Goal: Entertainment & Leisure: Browse casually

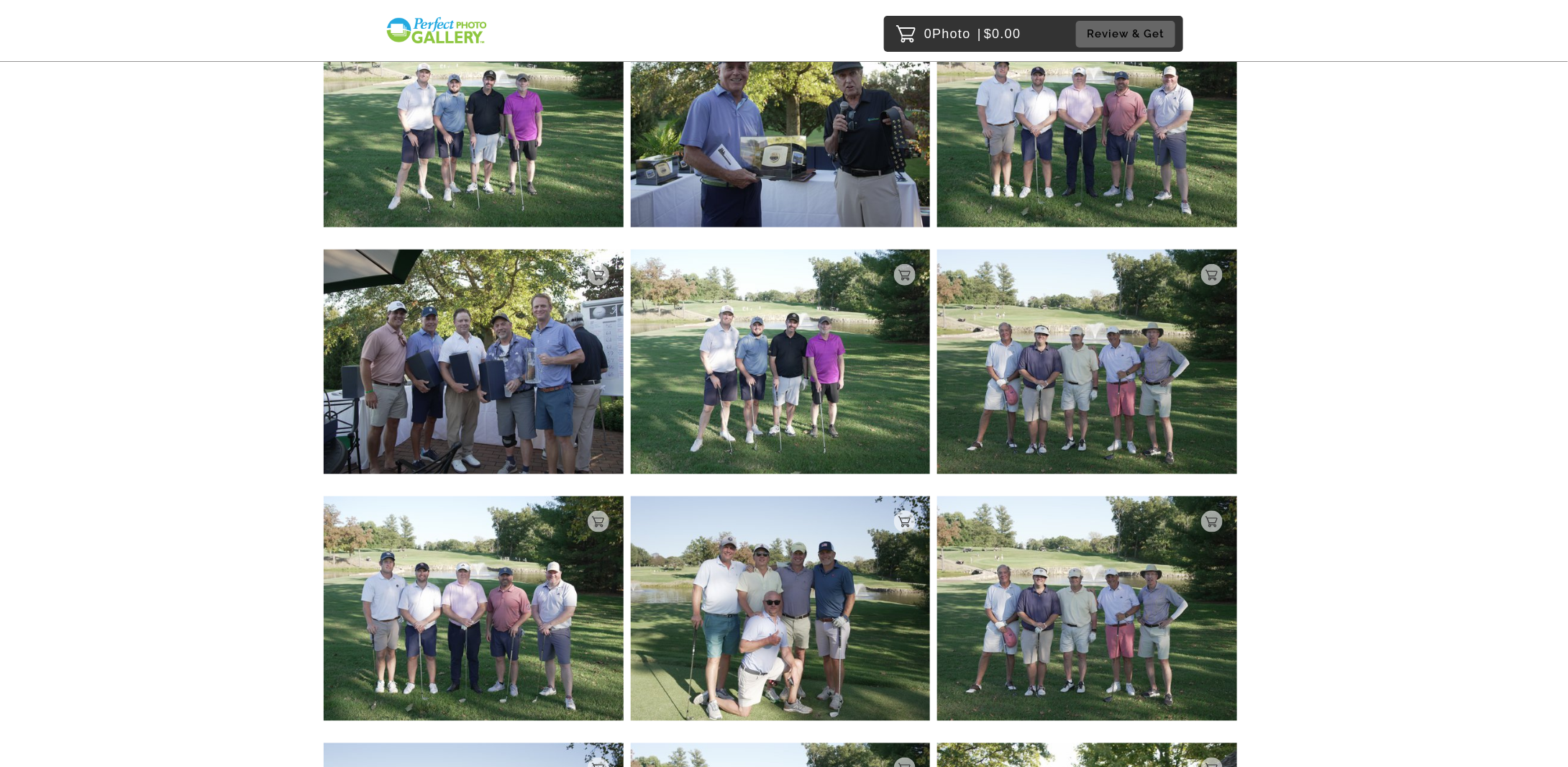
scroll to position [792, 0]
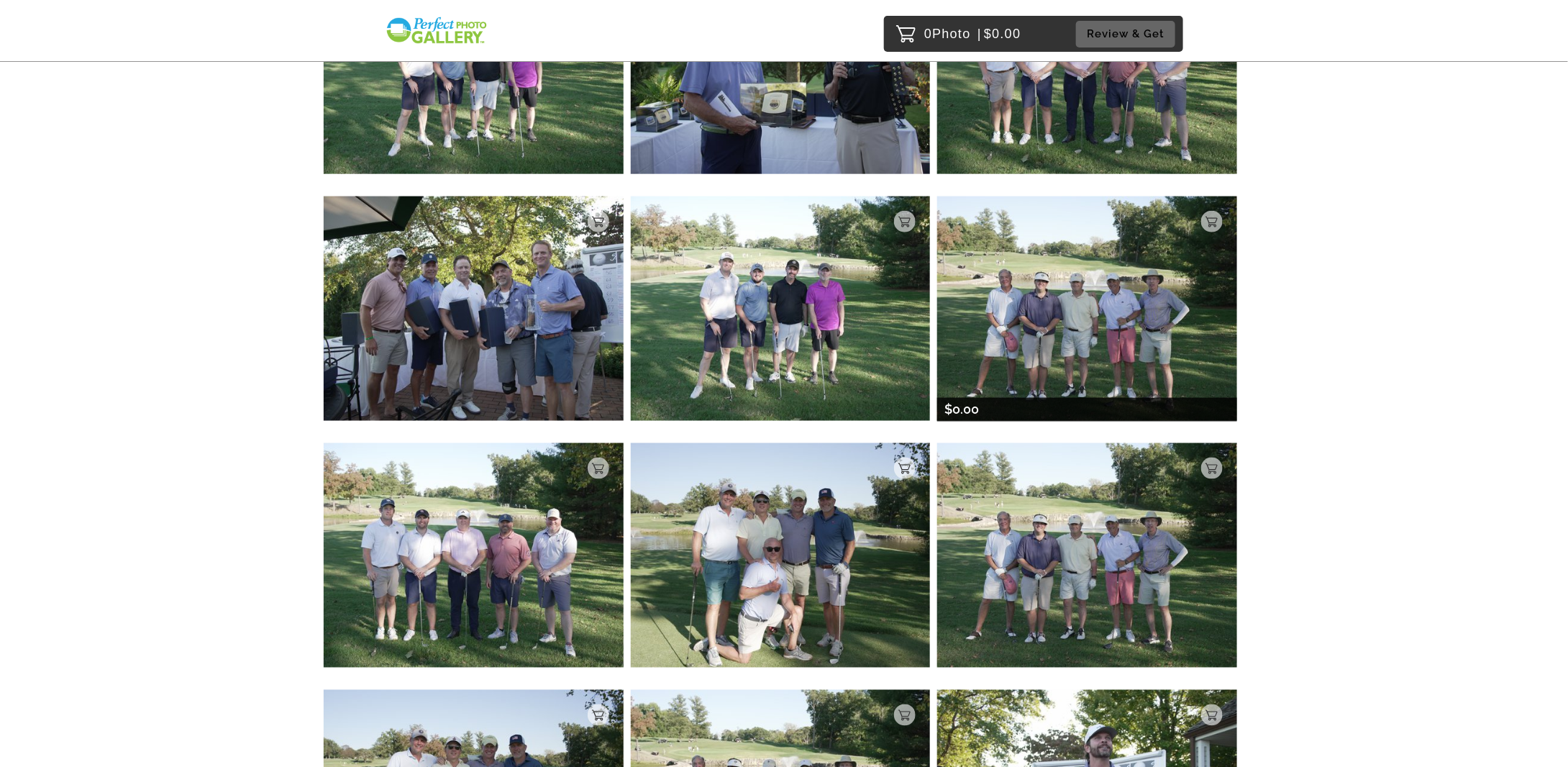
click at [1033, 264] on img at bounding box center [1086, 309] width 300 height 224
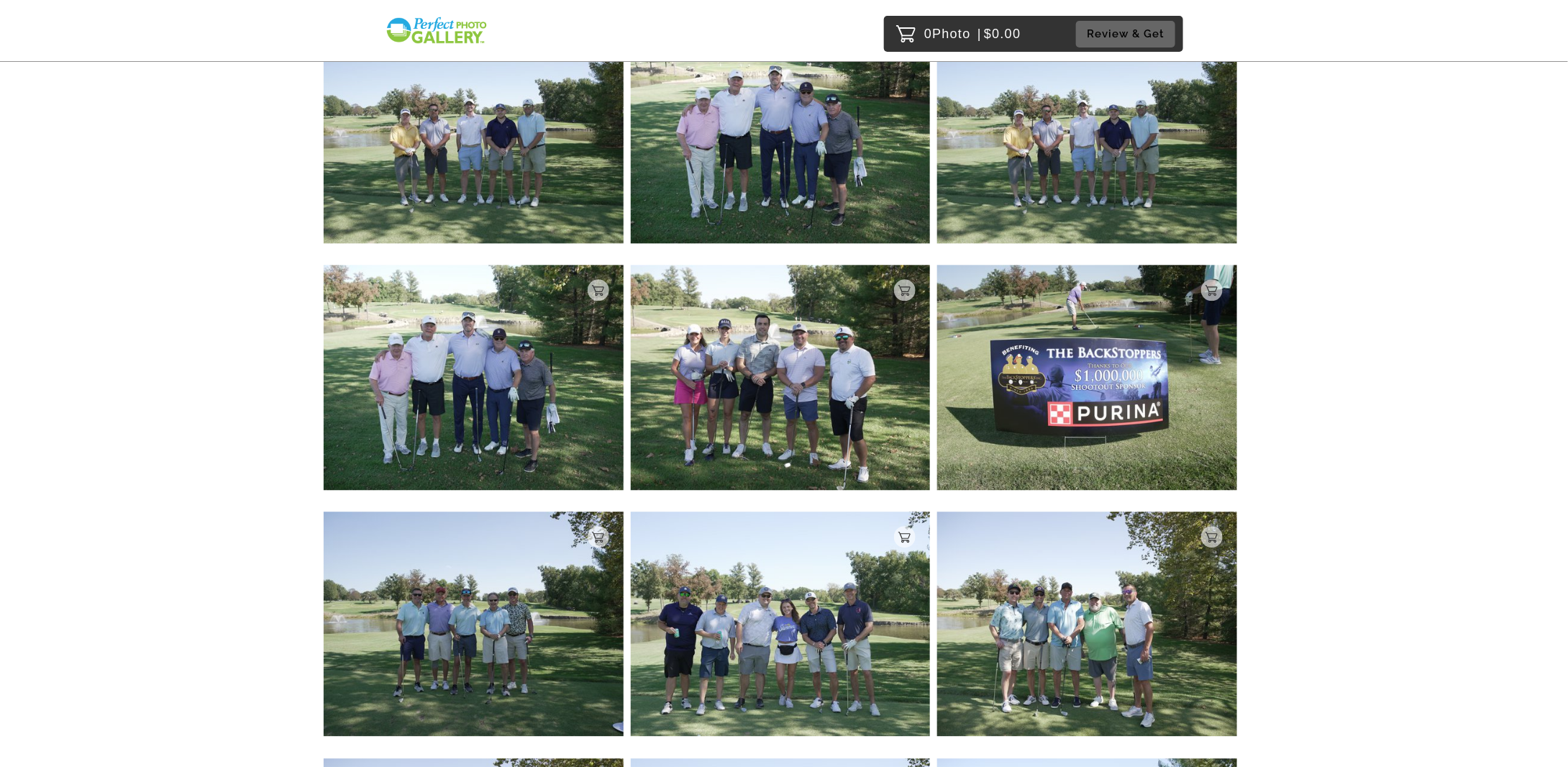
scroll to position [9713, 0]
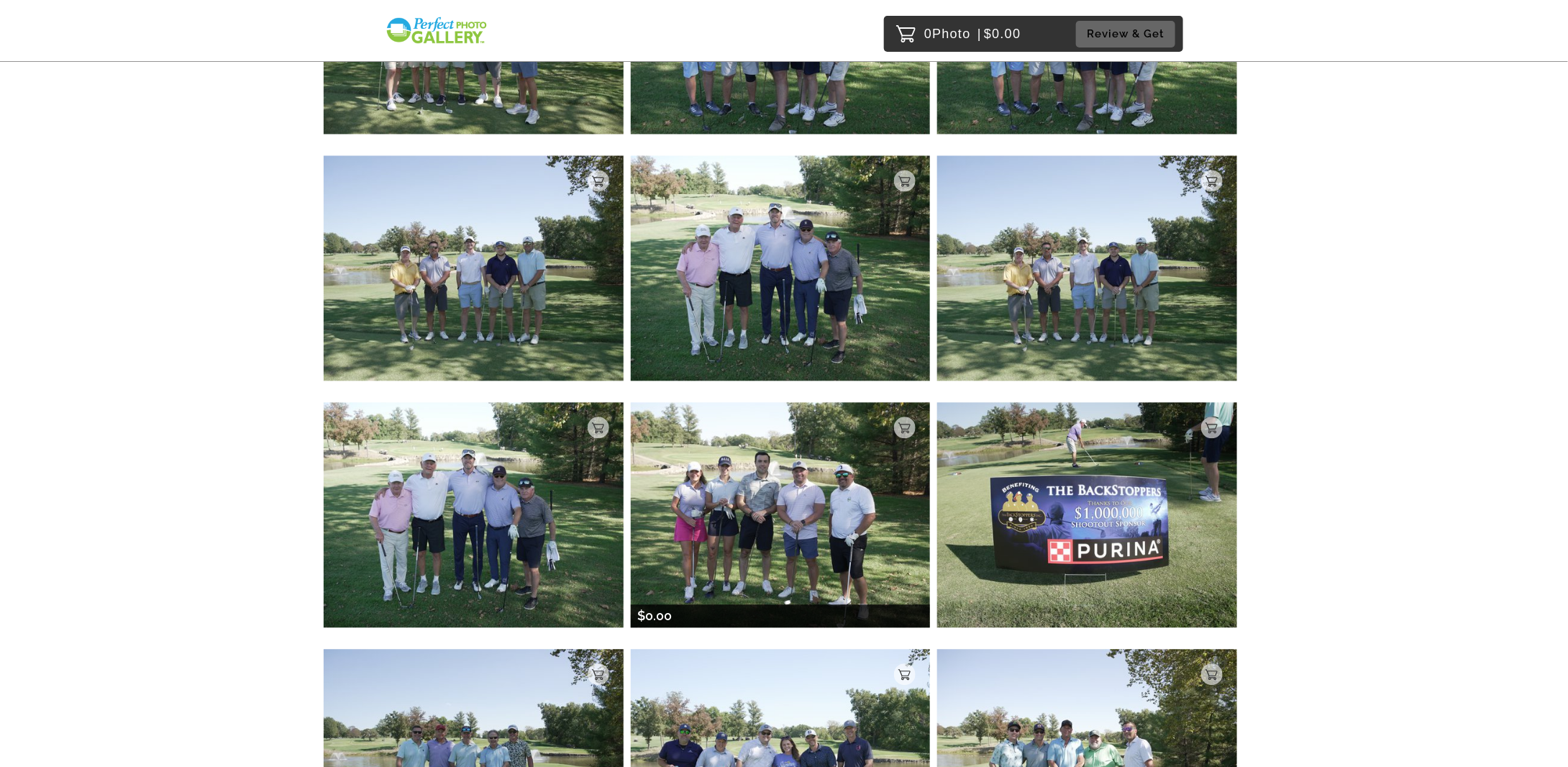
click at [729, 485] on img at bounding box center [780, 514] width 300 height 224
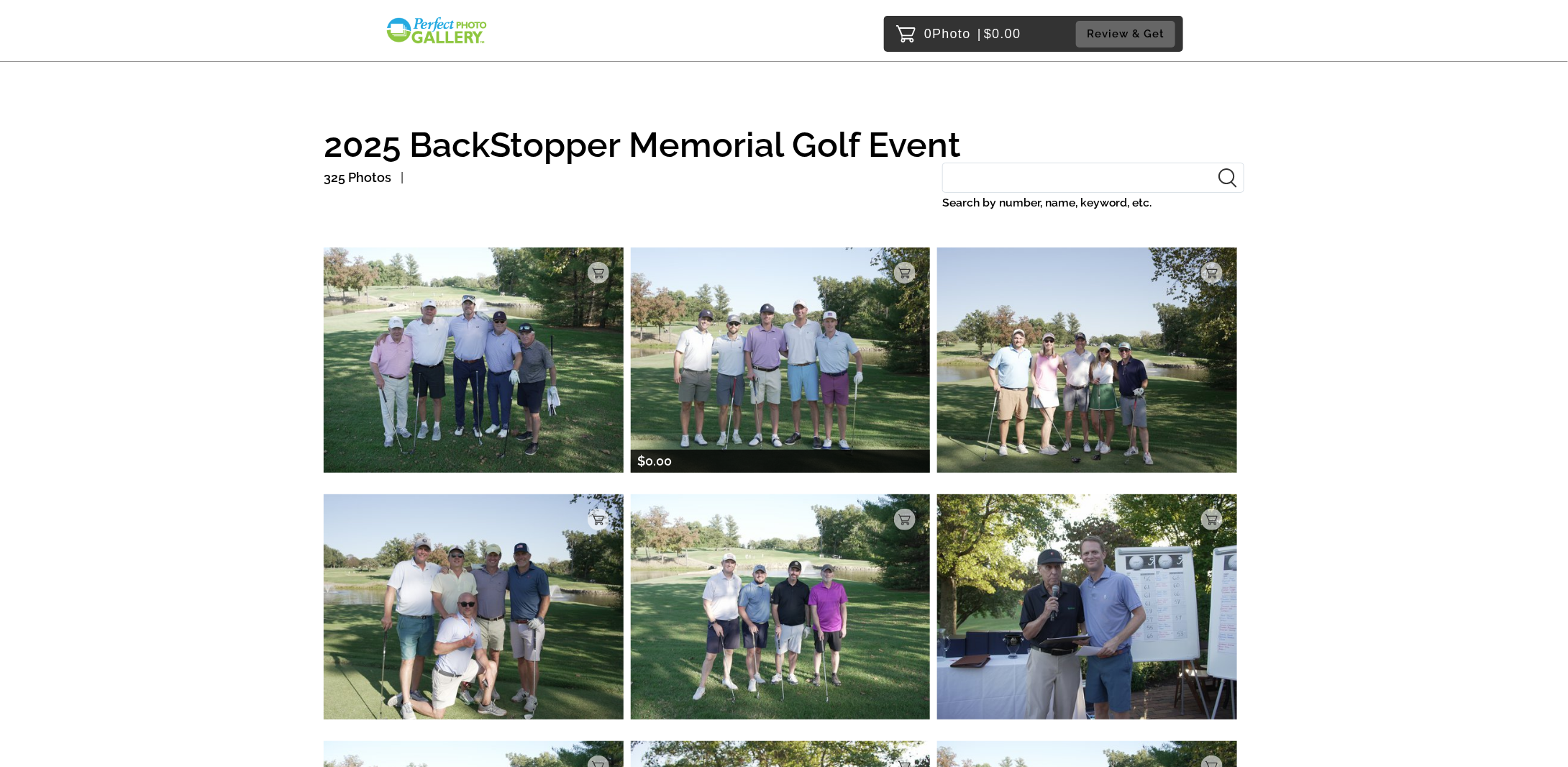
click at [732, 335] on img at bounding box center [780, 360] width 300 height 224
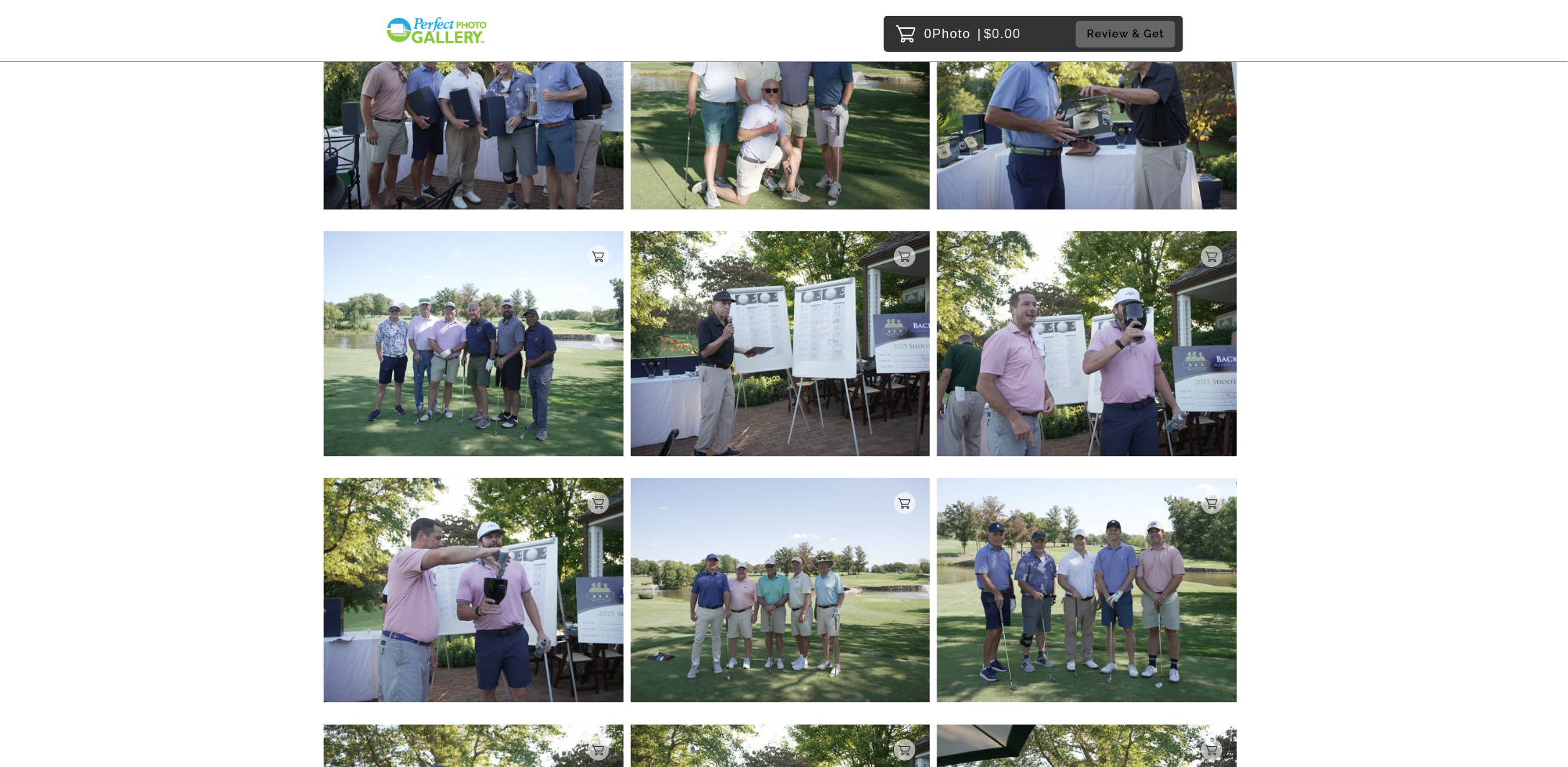
scroll to position [2086, 0]
